Goal: Transaction & Acquisition: Book appointment/travel/reservation

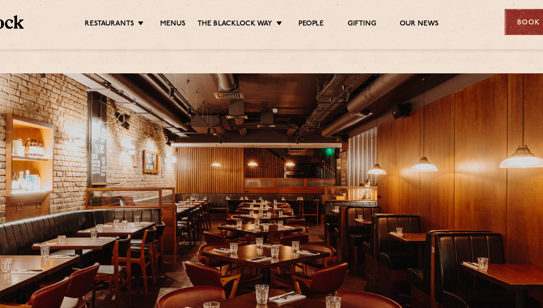
click at [469, 18] on div "Book Now" at bounding box center [485, 17] width 54 height 20
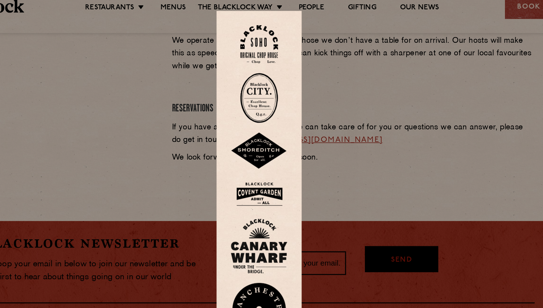
scroll to position [277, 0]
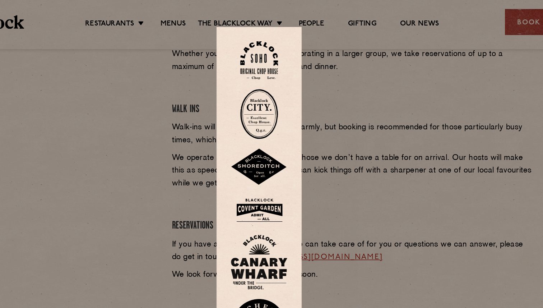
click at [276, 161] on img at bounding box center [271, 159] width 43 height 23
